Goal: Information Seeking & Learning: Learn about a topic

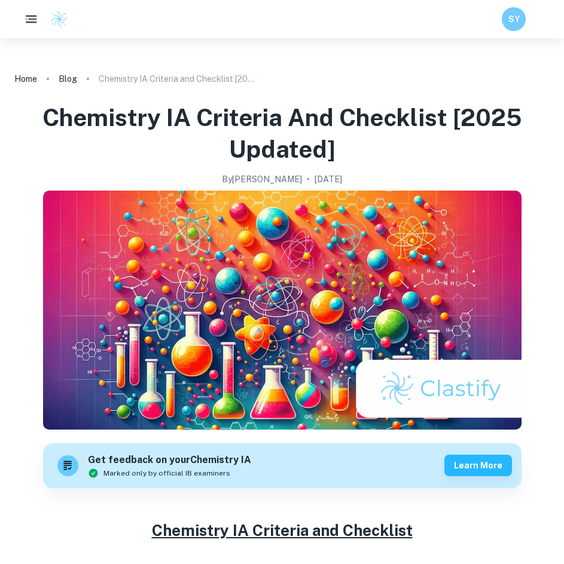
click at [37, 28] on button "button" at bounding box center [31, 19] width 25 height 25
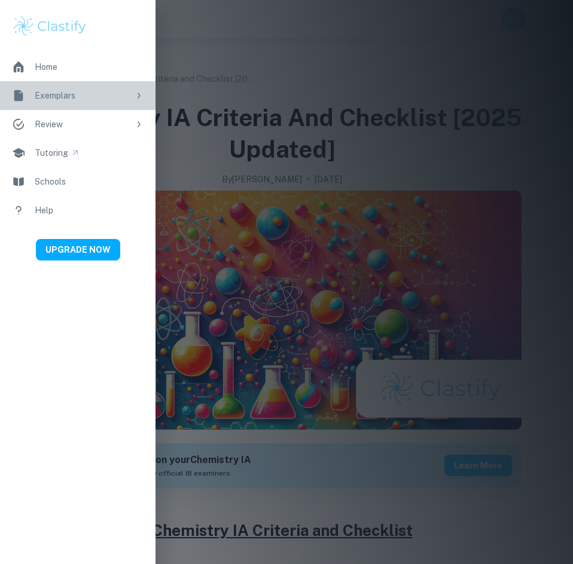
click at [82, 96] on div "Exemplars" at bounding box center [82, 95] width 94 height 13
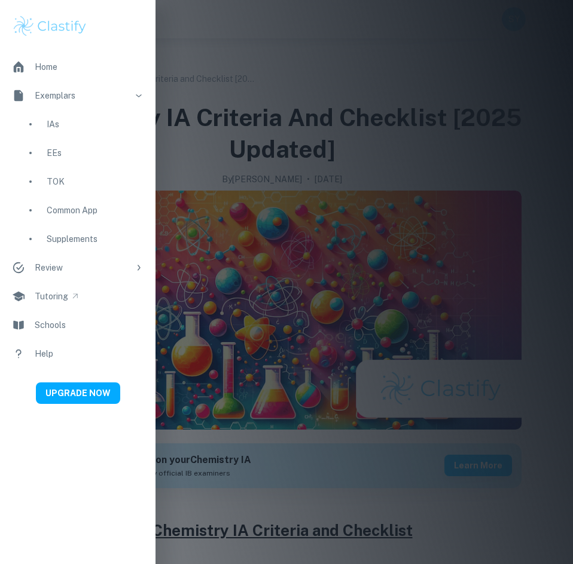
click at [66, 124] on div "IAs" at bounding box center [95, 124] width 97 height 13
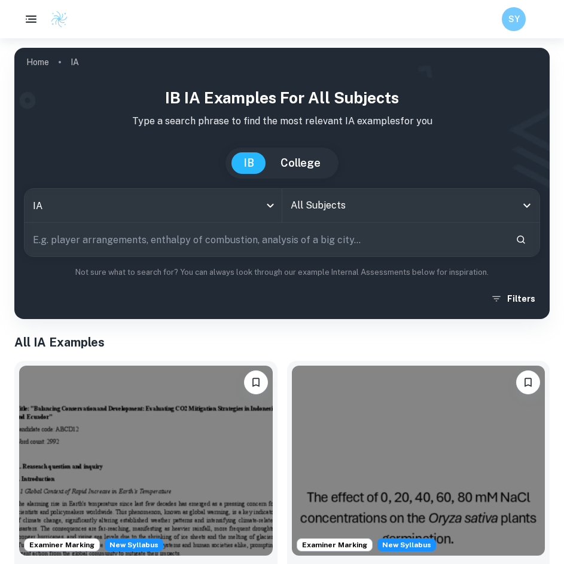
click at [360, 210] on input "All Subjects" at bounding box center [402, 205] width 229 height 23
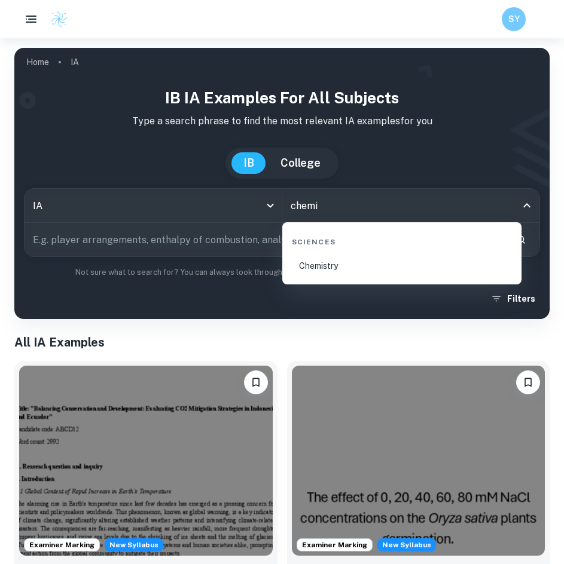
type input "chemis"
click at [380, 270] on li "Chemistry" at bounding box center [402, 265] width 230 height 27
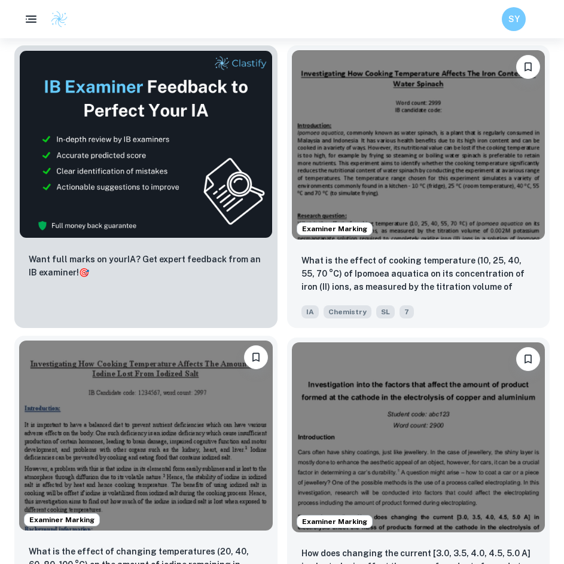
scroll to position [897, 0]
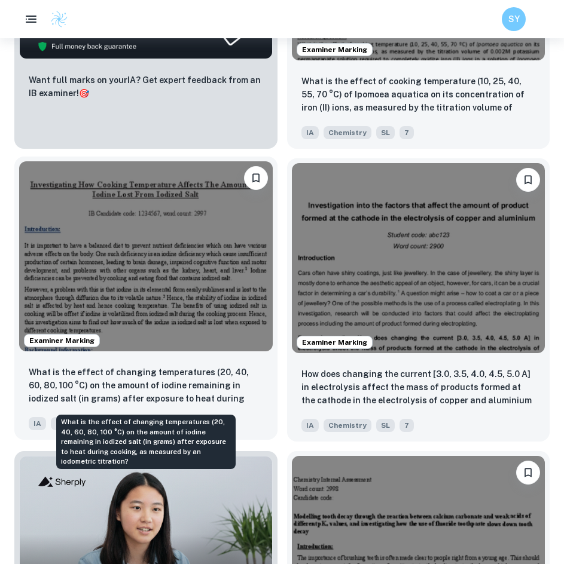
click at [197, 384] on p "What is the effect of changing temperatures (20, 40, 60, 80, 100 °C) on the amo…" at bounding box center [146, 386] width 234 height 41
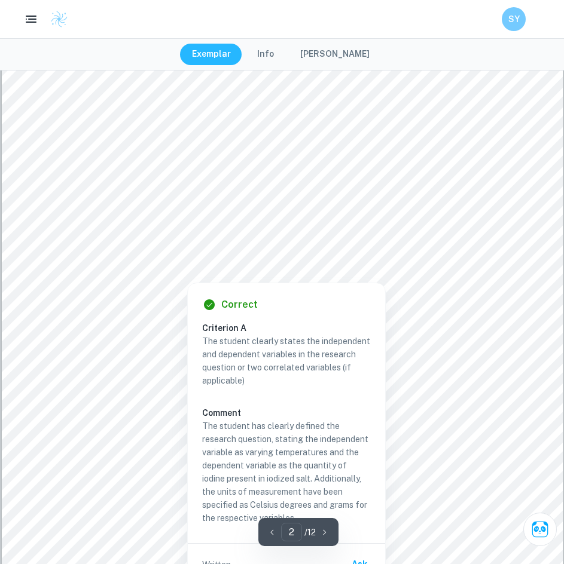
scroll to position [1076, 0]
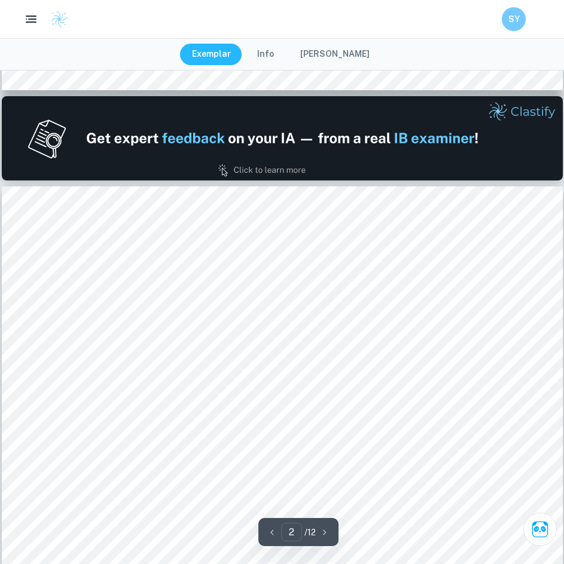
type input "1"
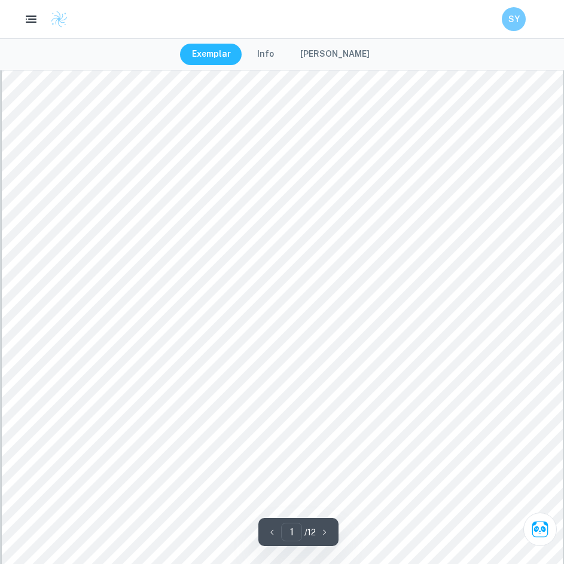
scroll to position [0, 0]
